Goal: Task Accomplishment & Management: Manage account settings

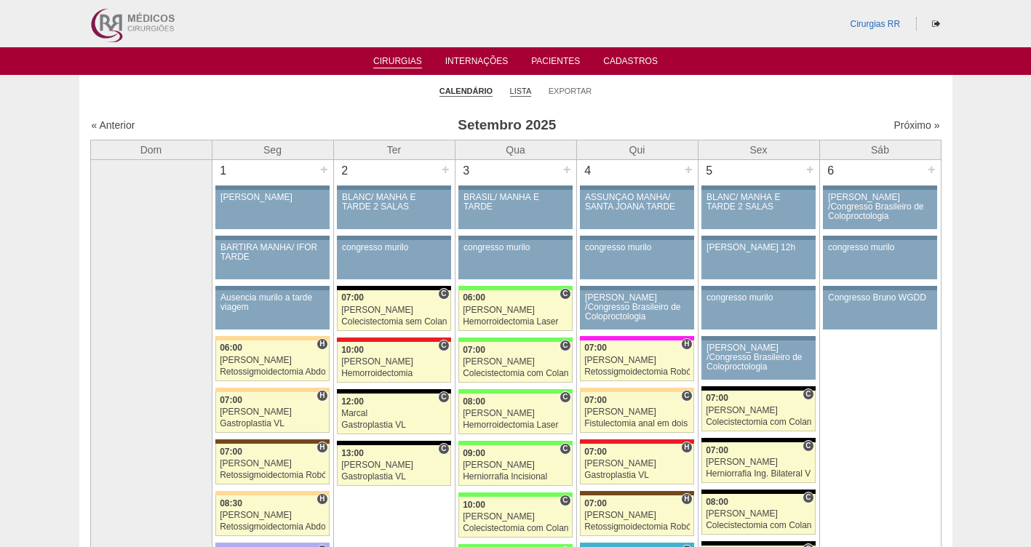
click at [525, 87] on link "Lista" at bounding box center [521, 91] width 22 height 11
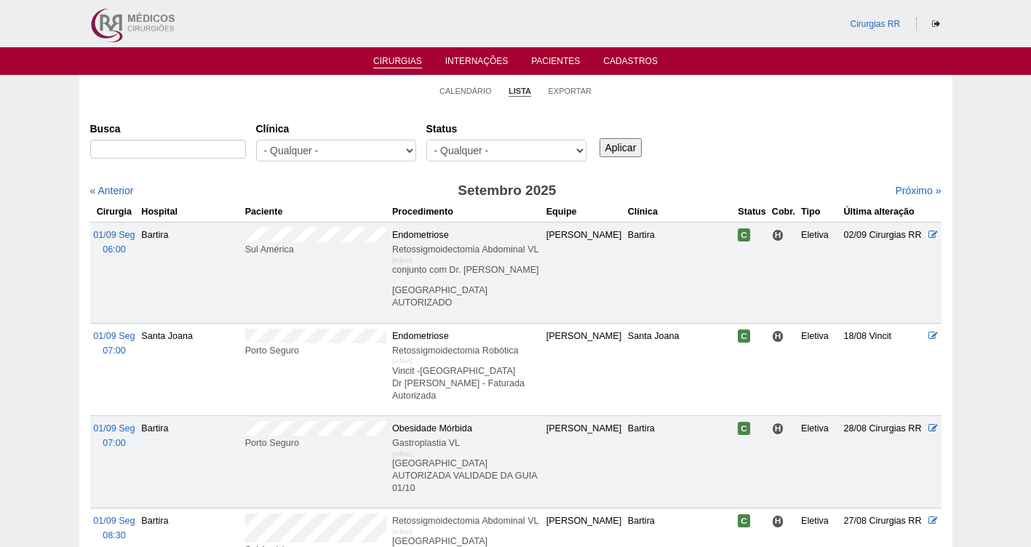
select select "resr"
click at [426, 140] on select "- Qualquer - Reservada Confirmada Suspensa Cancelada" at bounding box center [506, 151] width 160 height 22
click at [611, 147] on input "Aplicar" at bounding box center [621, 147] width 43 height 19
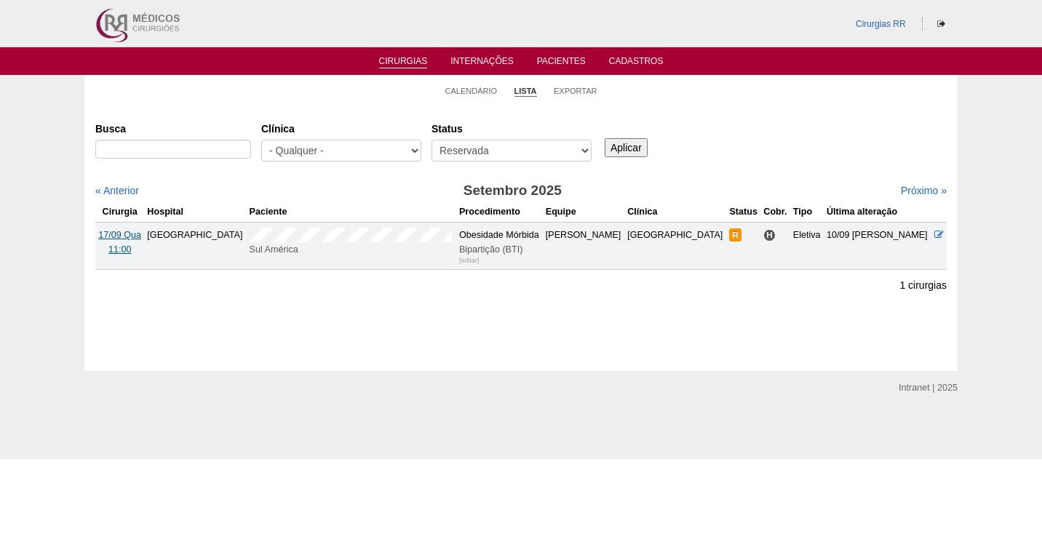
click at [132, 236] on span "17/09 Qua" at bounding box center [119, 235] width 43 height 10
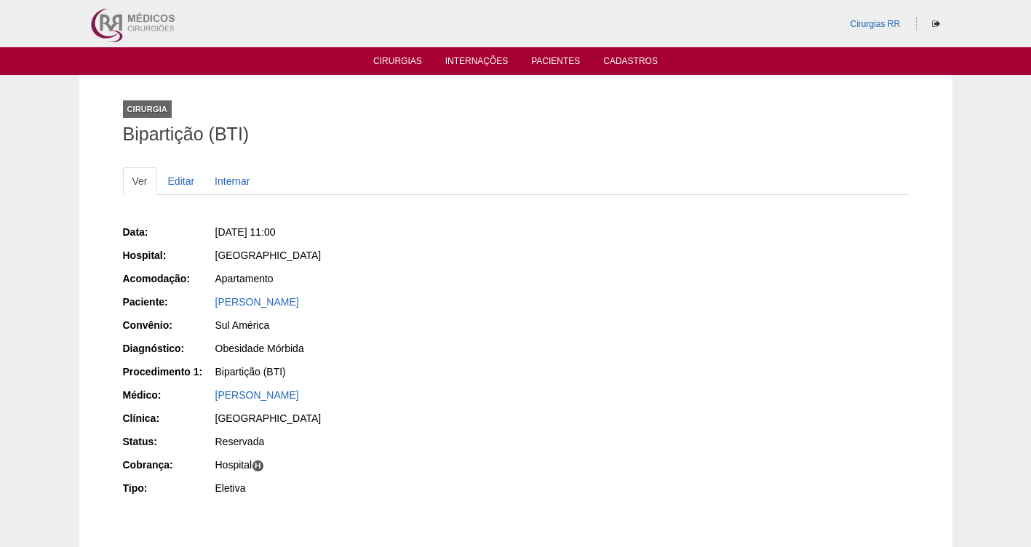
drag, startPoint x: 391, startPoint y: 306, endPoint x: 204, endPoint y: 303, distance: 187.0
click at [204, 303] on div "Paciente: Reomar Amaro de Oliveira Junior" at bounding box center [314, 304] width 383 height 18
copy div "Paciente: Reomar Amaro de Oliveira Junior"
drag, startPoint x: 351, startPoint y: 232, endPoint x: 240, endPoint y: 231, distance: 111.3
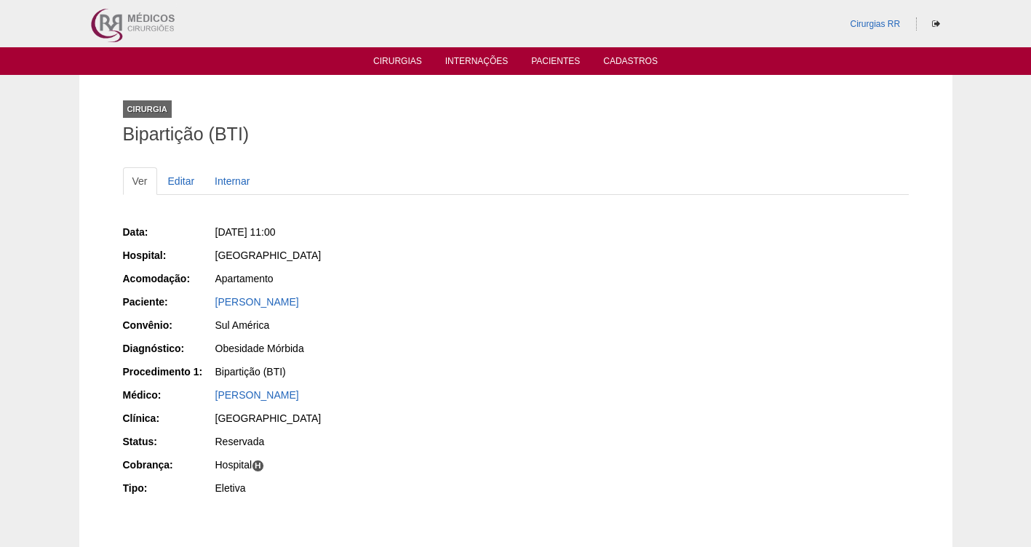
click at [240, 231] on div "Qua, 17/09/2025 - 11:00" at bounding box center [360, 232] width 290 height 15
copy span "17/09/2025 - 11:00"
drag, startPoint x: 274, startPoint y: 325, endPoint x: 196, endPoint y: 300, distance: 82.4
click at [196, 300] on div "Paciente: Reomar Amaro de Oliveira Junior" at bounding box center [314, 304] width 383 height 18
copy div "Paciente: Reomar Amaro de Oliveira Junior"
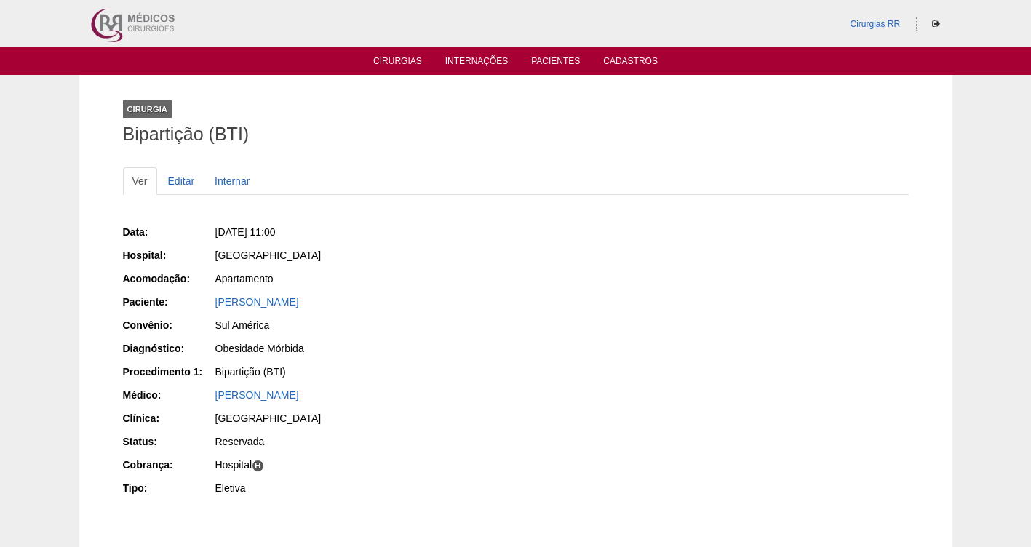
drag, startPoint x: 349, startPoint y: 229, endPoint x: 239, endPoint y: 228, distance: 109.9
click at [239, 228] on div "Qua, 17/09/2025 - 11:00" at bounding box center [360, 232] width 290 height 15
copy span "17/09/2025 - 11:00"
click at [185, 183] on link "Editar" at bounding box center [182, 181] width 46 height 28
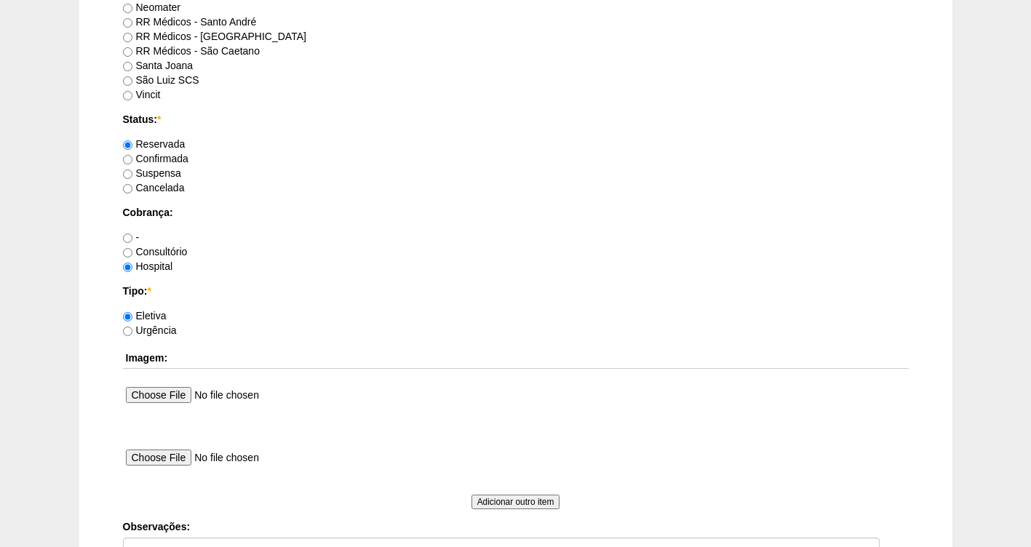
scroll to position [1328, 0]
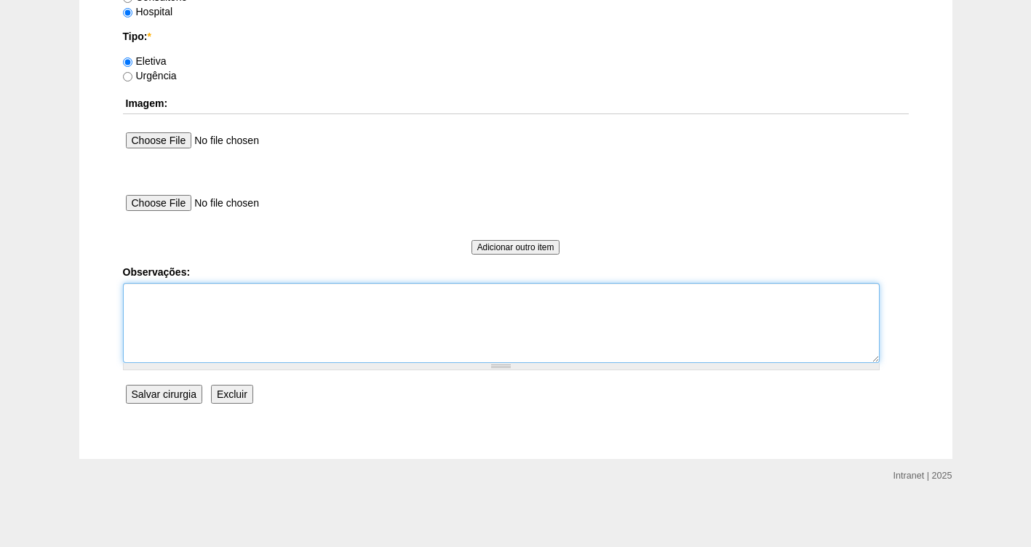
click at [183, 303] on textarea "Observações:" at bounding box center [501, 323] width 757 height 80
type textarea "f"
type textarea "FATURADA HOSPITAL AUTORIZADA"
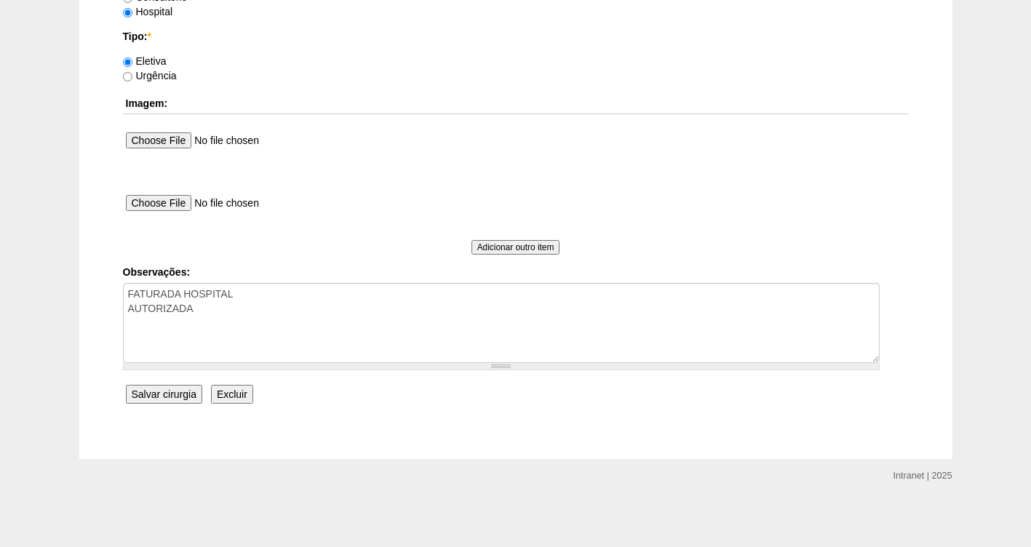
click at [160, 395] on input "Salvar cirurgia" at bounding box center [164, 394] width 76 height 19
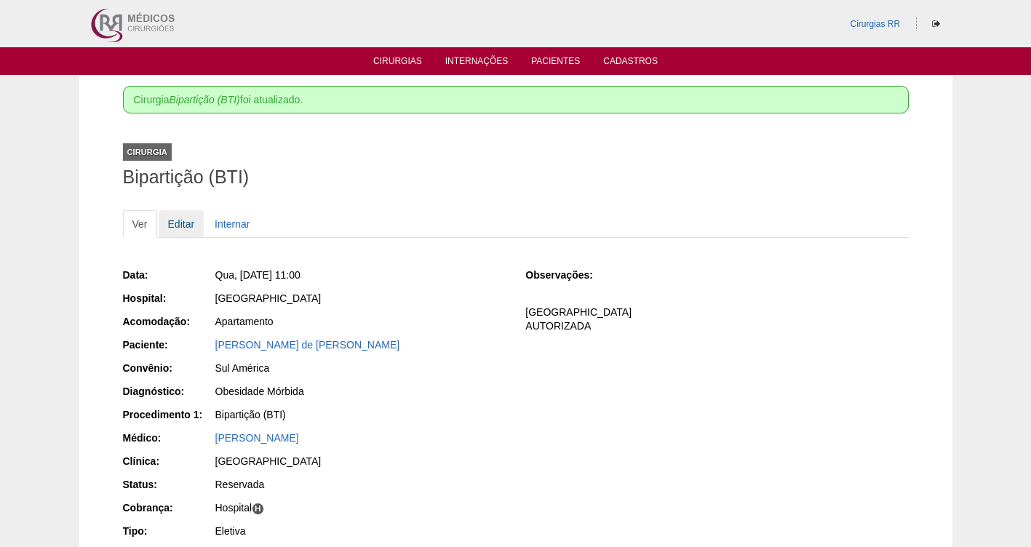
click at [178, 225] on link "Editar" at bounding box center [182, 224] width 46 height 28
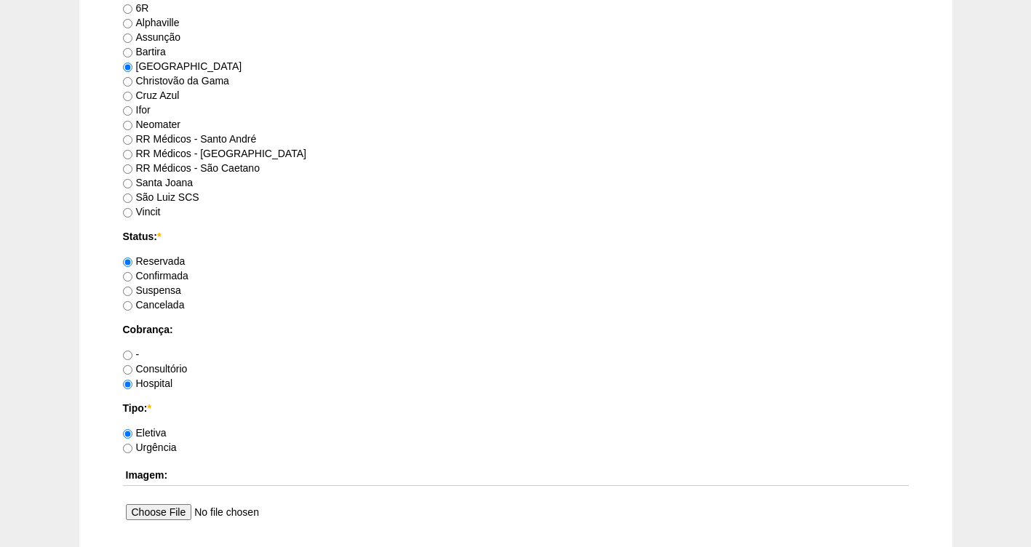
scroll to position [980, 0]
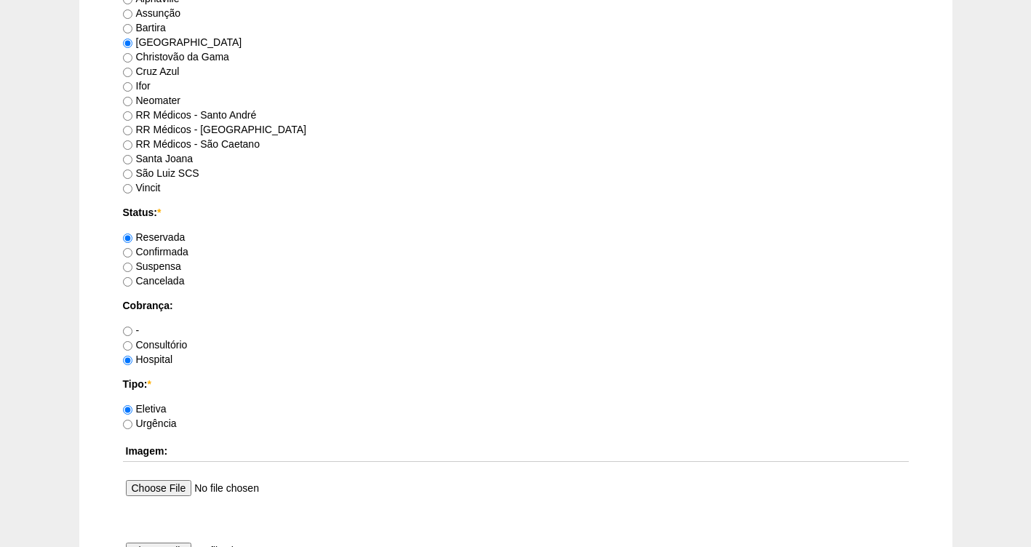
click at [172, 252] on label "Confirmada" at bounding box center [155, 252] width 65 height 12
click at [132, 252] on input "Confirmada" at bounding box center [127, 252] width 9 height 9
radio input "true"
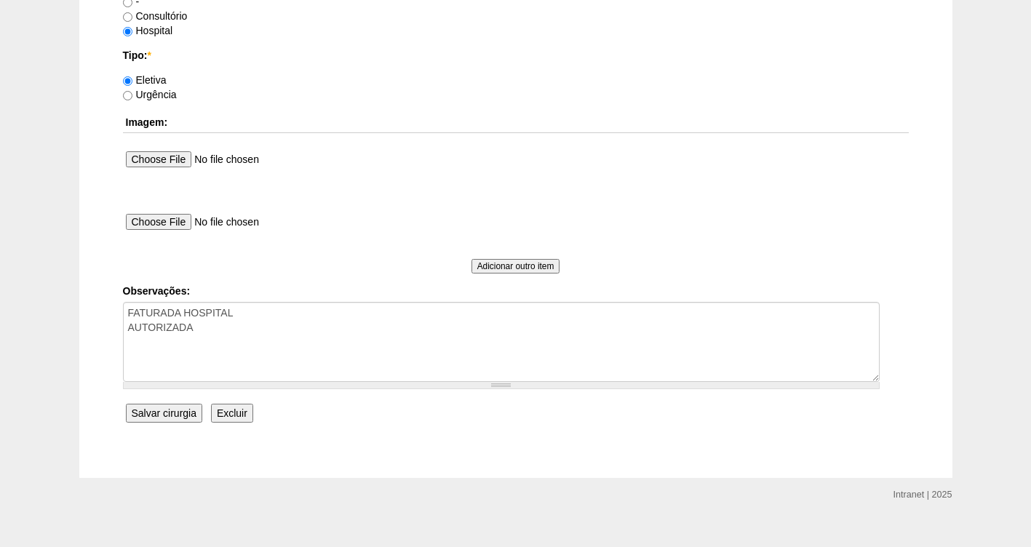
scroll to position [1328, 0]
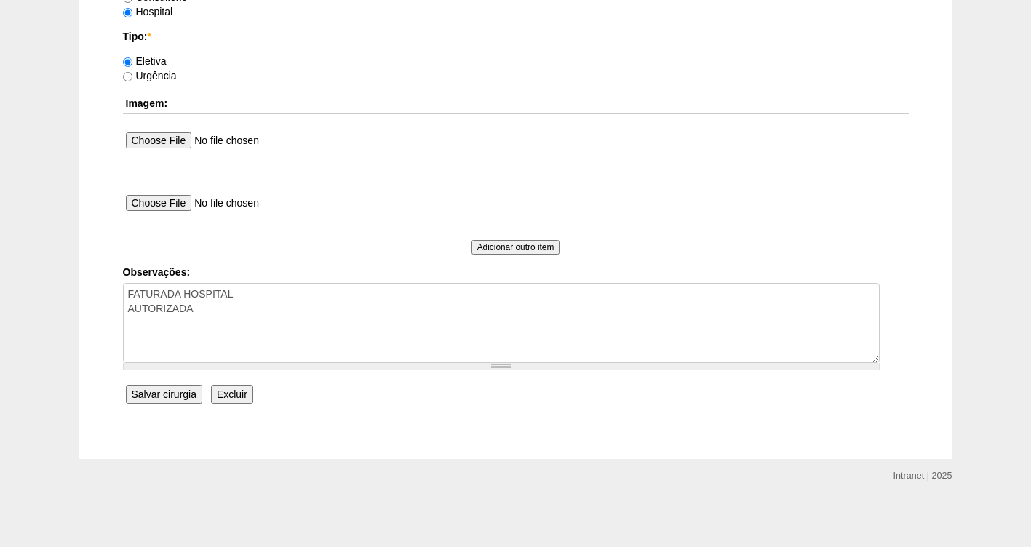
click at [170, 391] on input "Salvar cirurgia" at bounding box center [164, 394] width 76 height 19
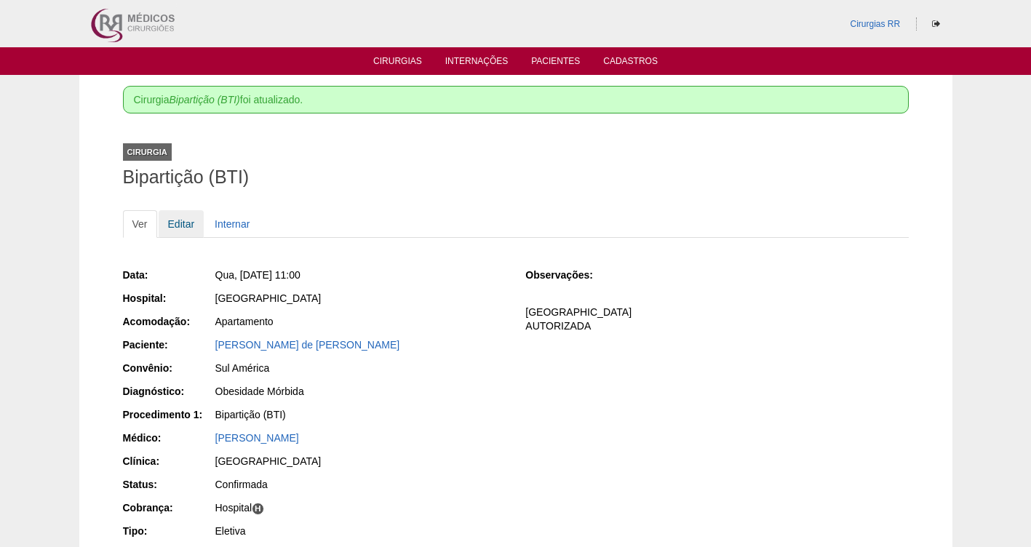
click at [188, 224] on link "Editar" at bounding box center [182, 224] width 46 height 28
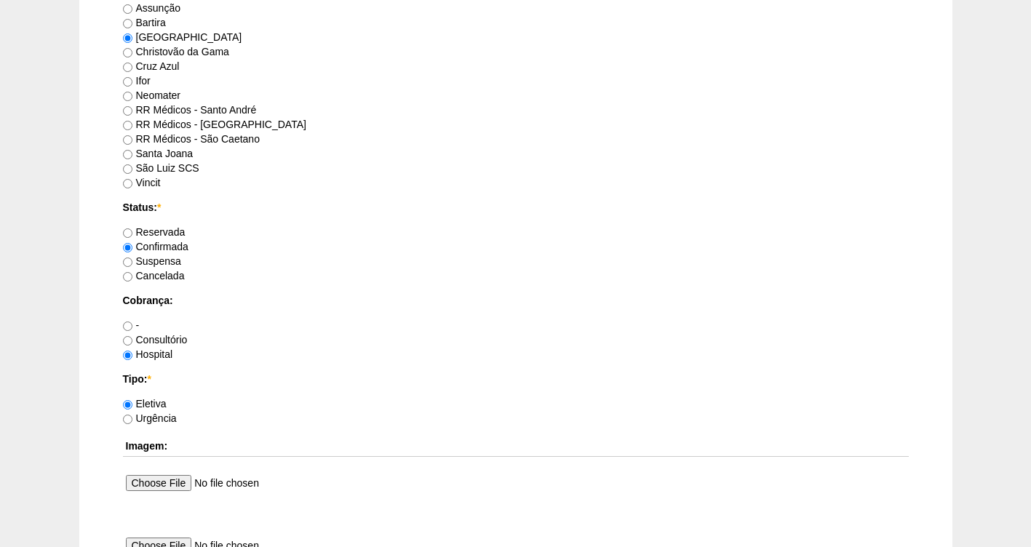
scroll to position [1328, 0]
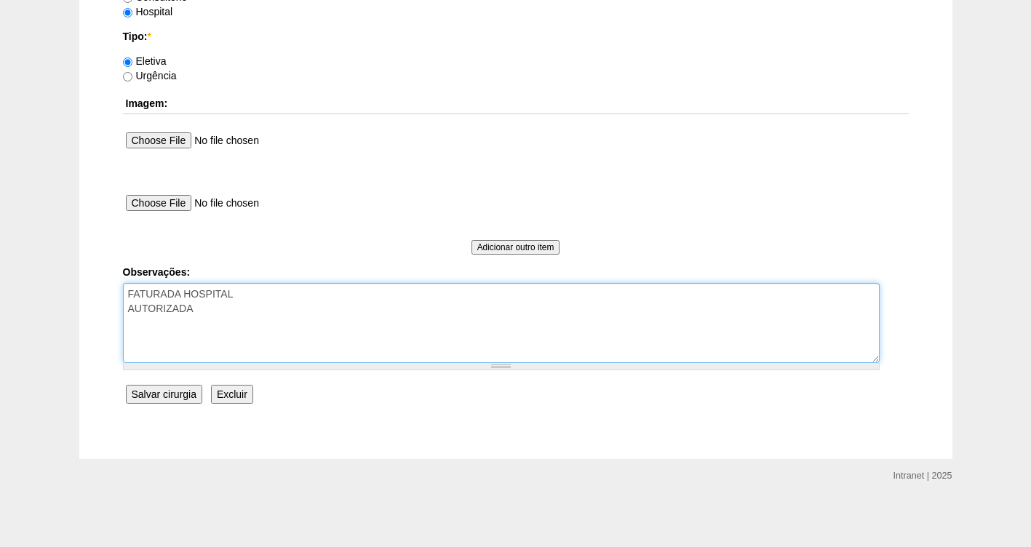
click at [214, 305] on textarea "FATURADA HOSPITAL AUTORIZADA" at bounding box center [501, 323] width 757 height 80
type textarea "FATURADA HOSPITAL AUTORIZADA- VALIDADE DA GUIA 05/10"
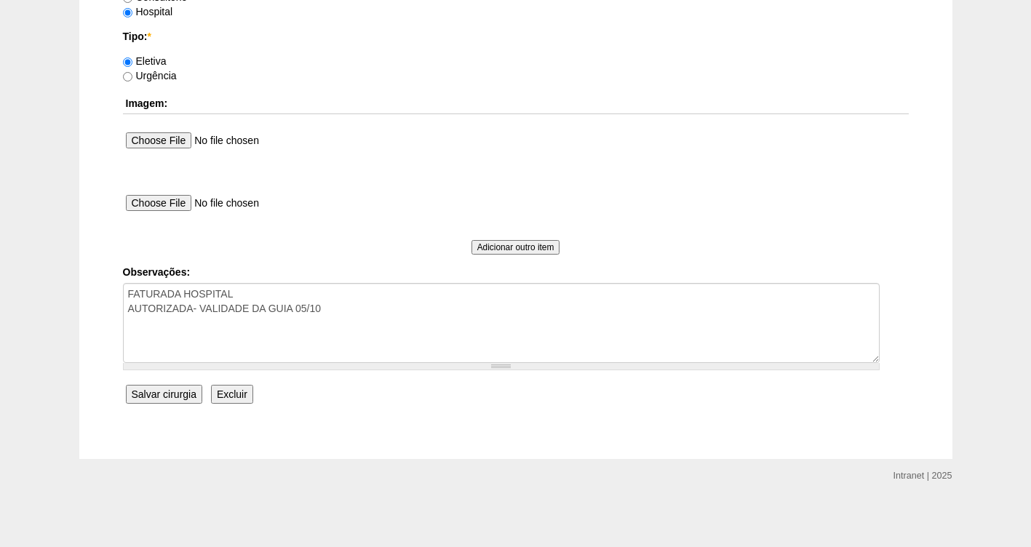
click at [151, 393] on input "Salvar cirurgia" at bounding box center [164, 394] width 76 height 19
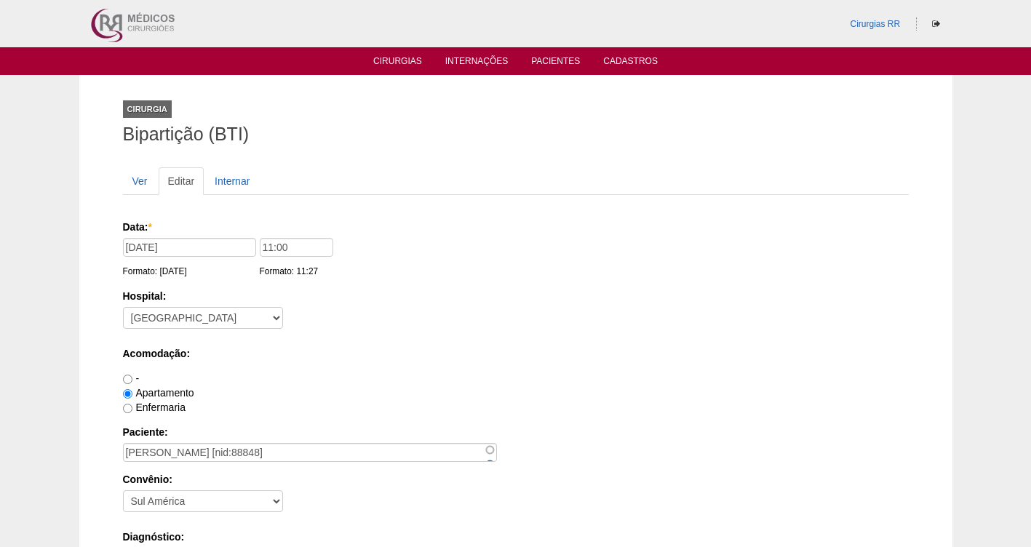
scroll to position [1328, 0]
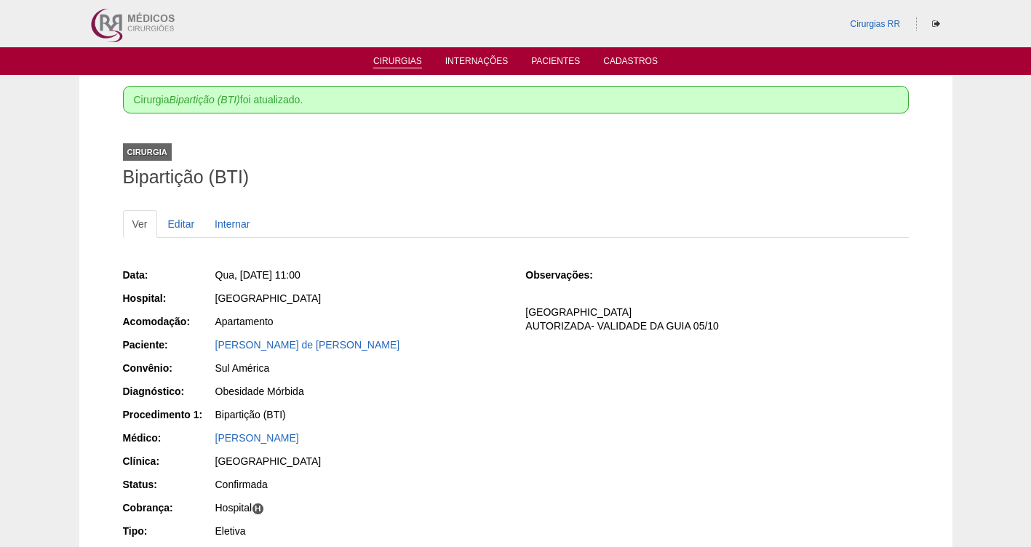
click at [397, 57] on link "Cirurgias" at bounding box center [397, 62] width 49 height 12
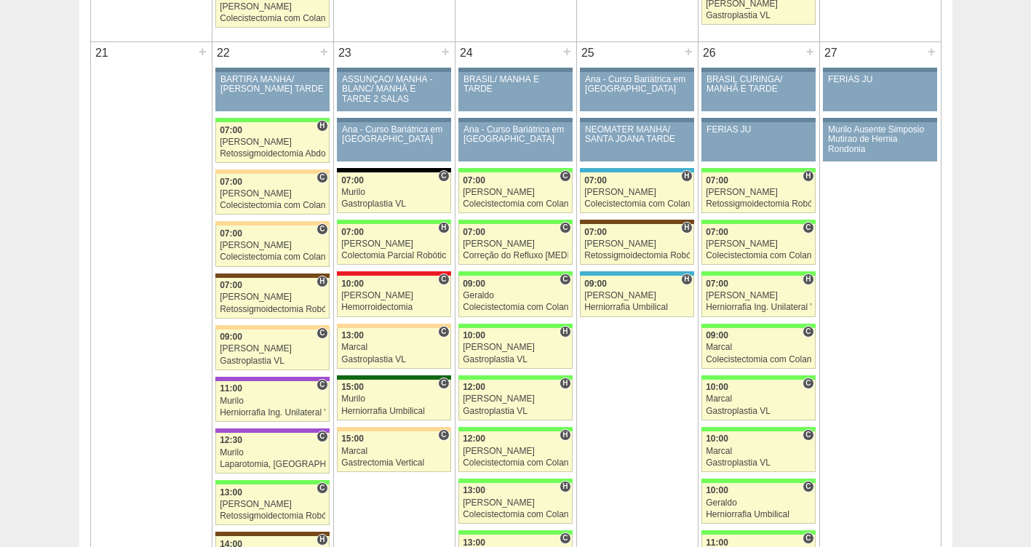
scroll to position [2200, 0]
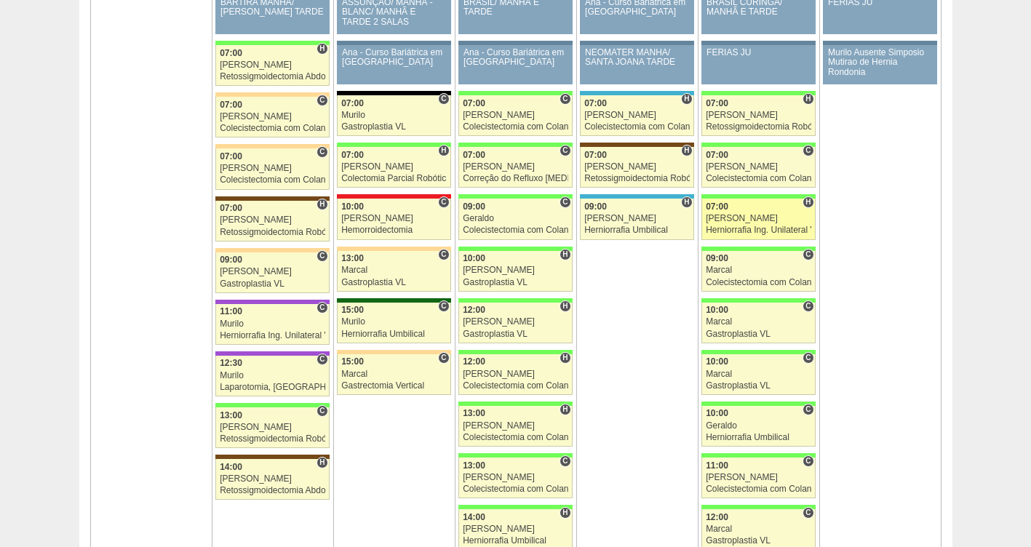
click at [751, 207] on div "07:00" at bounding box center [759, 206] width 106 height 9
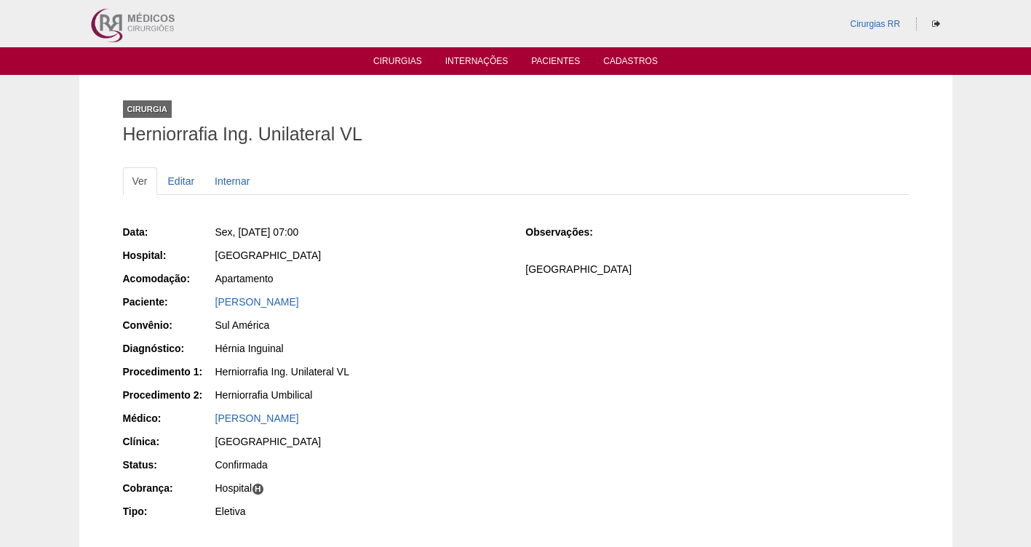
drag, startPoint x: 304, startPoint y: 304, endPoint x: 210, endPoint y: 297, distance: 94.9
click at [210, 297] on div "Paciente: Carlos Martin" at bounding box center [314, 304] width 383 height 18
copy div "Paciente: Carlos Martin"
drag, startPoint x: 343, startPoint y: 237, endPoint x: 239, endPoint y: 228, distance: 105.2
click at [239, 228] on div "Sex, 26/09/2025 - 07:00" at bounding box center [360, 232] width 290 height 15
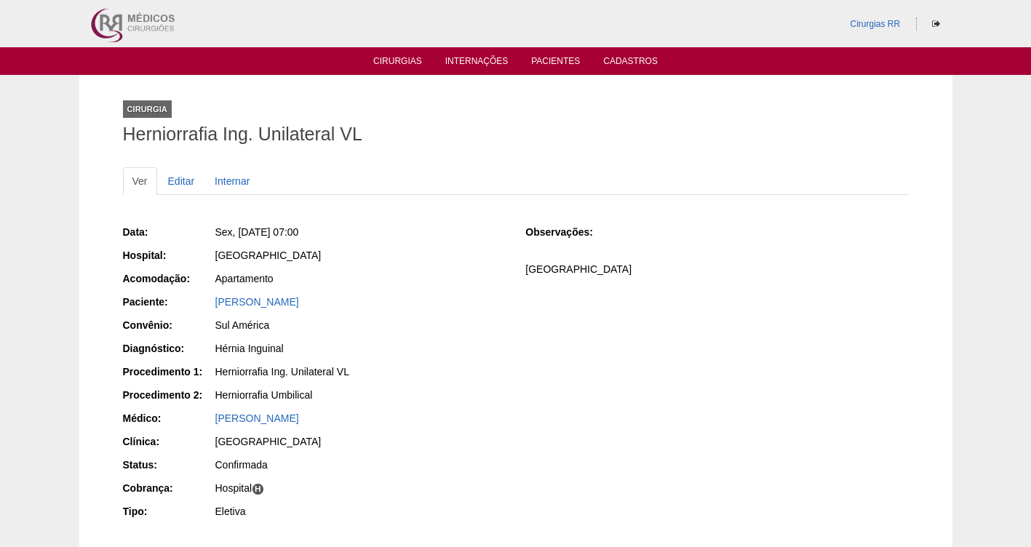
copy span "26/09/2025 - 07:00"
click at [436, 350] on div "Hérnia Inguinal" at bounding box center [360, 348] width 290 height 15
drag, startPoint x: 306, startPoint y: 303, endPoint x: 208, endPoint y: 297, distance: 98.4
click at [208, 297] on div "Paciente: Carlos Martin" at bounding box center [314, 304] width 383 height 18
copy div "Paciente: Carlos Martin"
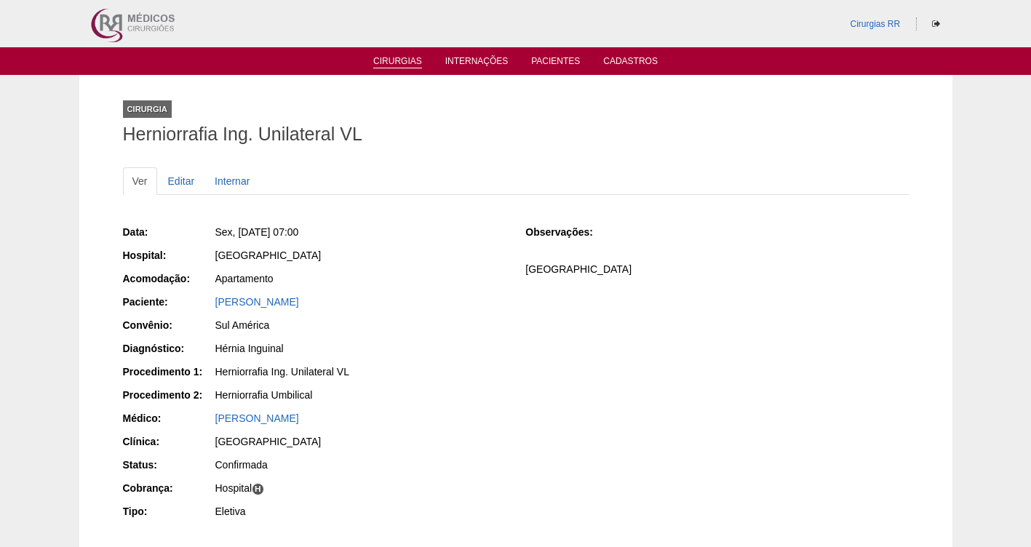
click at [395, 65] on link "Cirurgias" at bounding box center [397, 62] width 49 height 12
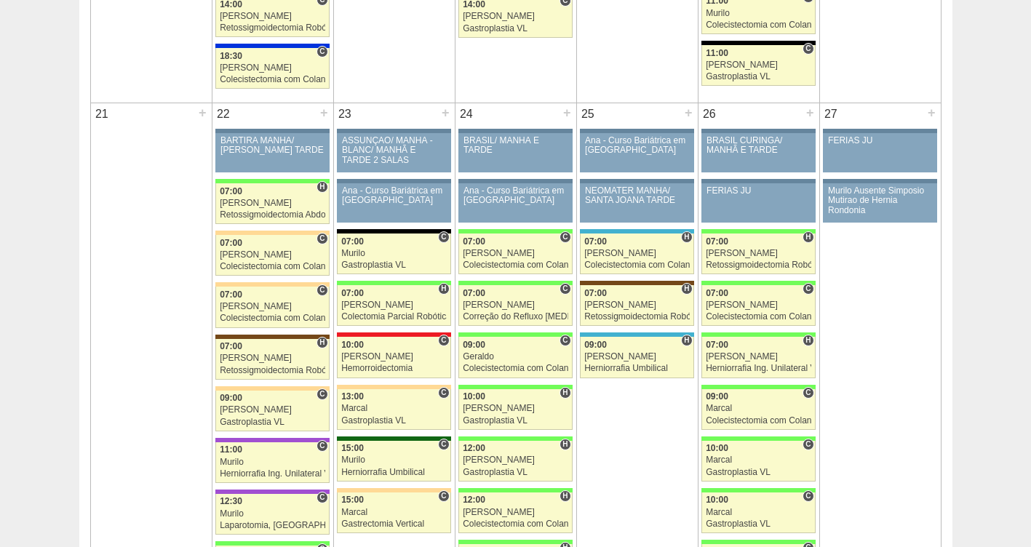
scroll to position [2009, 0]
